Goal: Find specific page/section: Find specific page/section

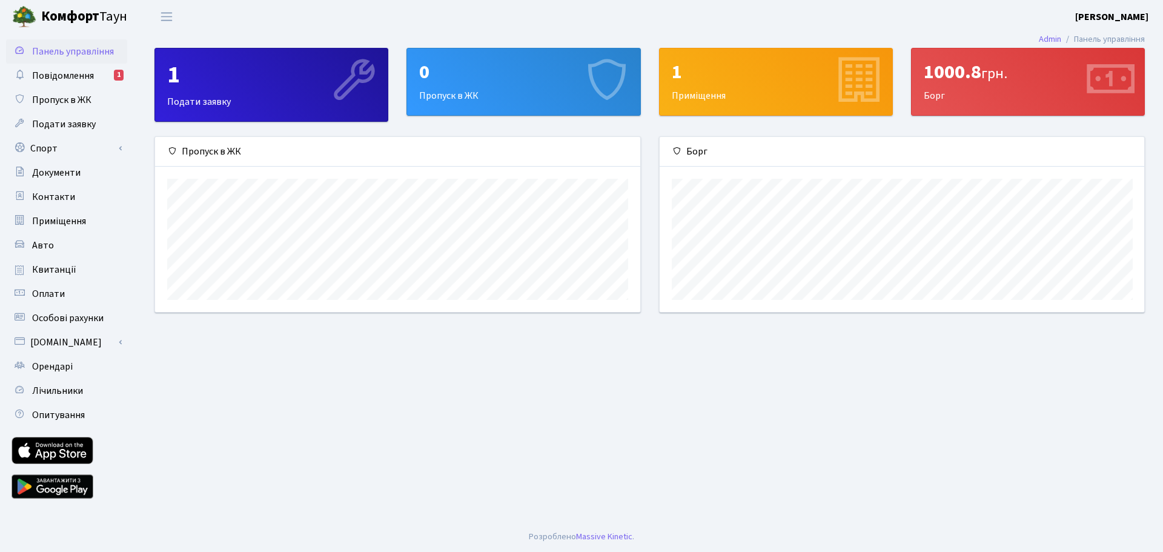
scroll to position [175, 485]
click at [76, 74] on span "Повідомлення" at bounding box center [63, 75] width 62 height 13
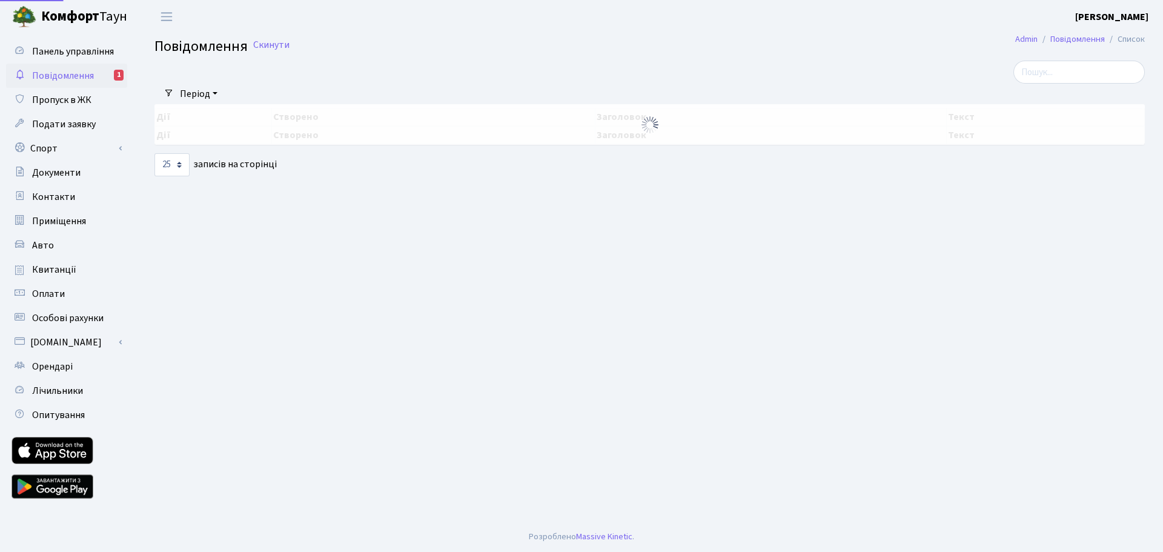
select select "25"
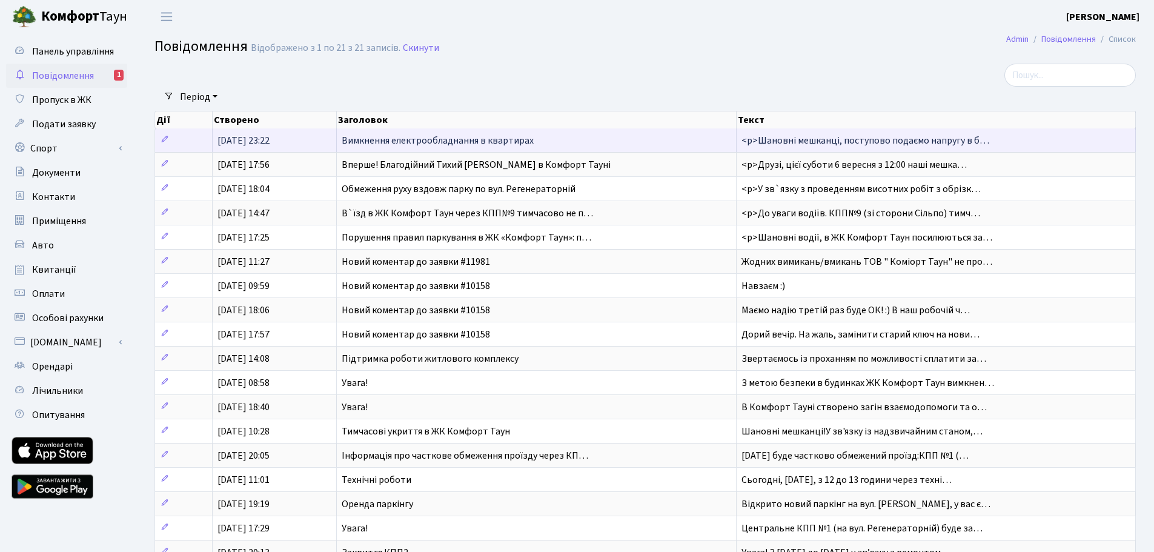
click at [439, 140] on span "Вимкнення електрообладнання в квартирах" at bounding box center [438, 140] width 192 height 13
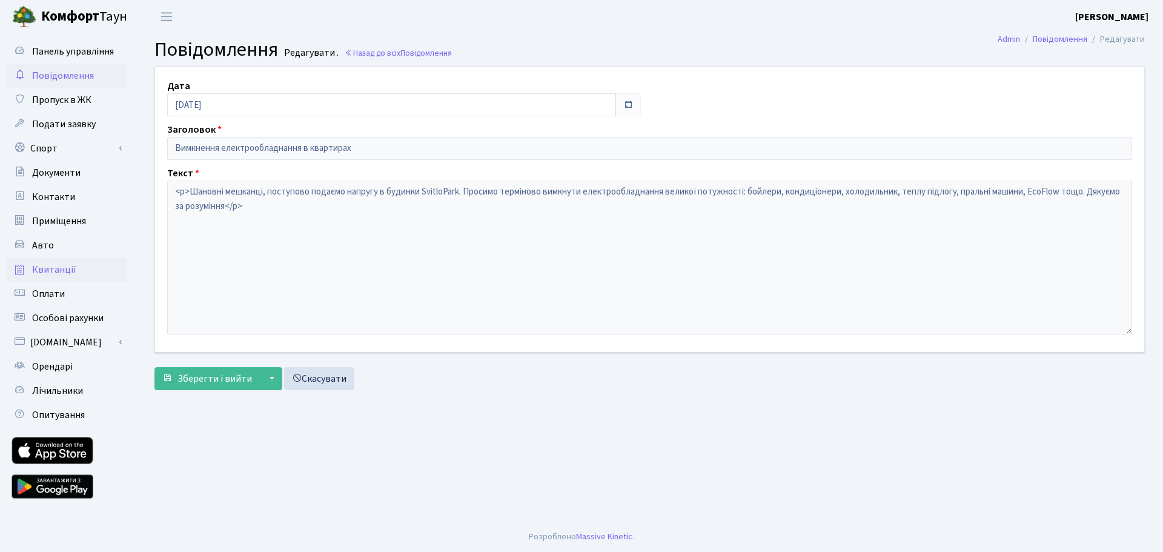
click at [60, 269] on span "Квитанції" at bounding box center [54, 269] width 44 height 13
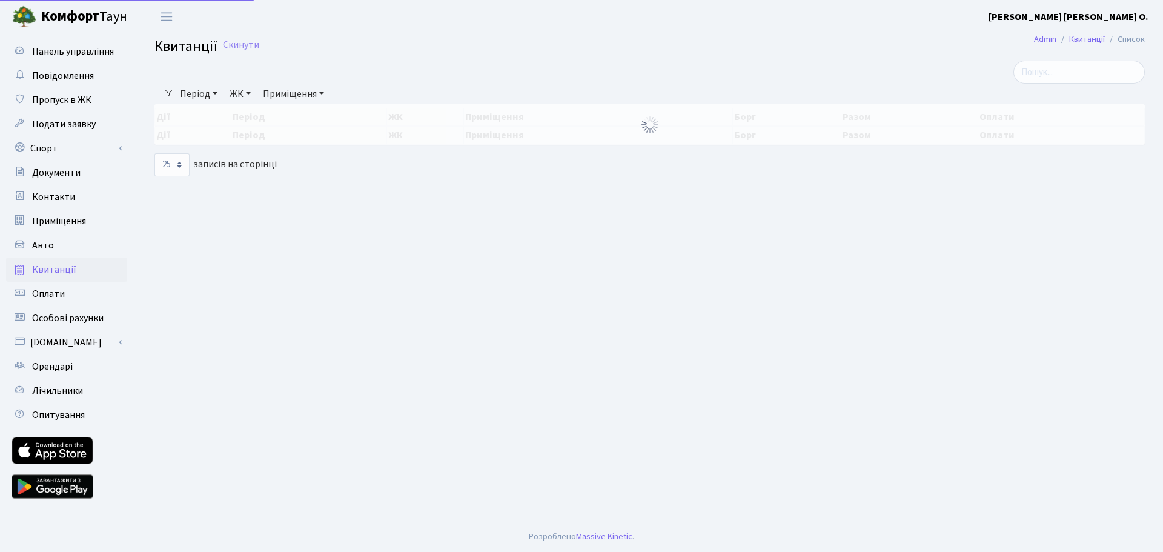
select select "25"
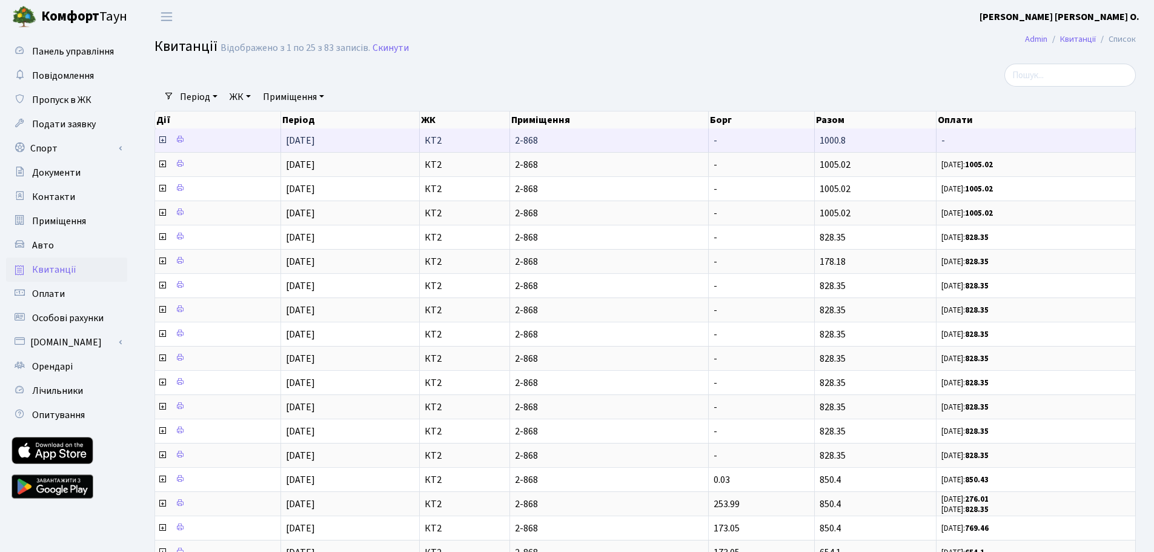
click at [161, 141] on icon at bounding box center [163, 140] width 10 height 10
